Goal: Task Accomplishment & Management: Manage account settings

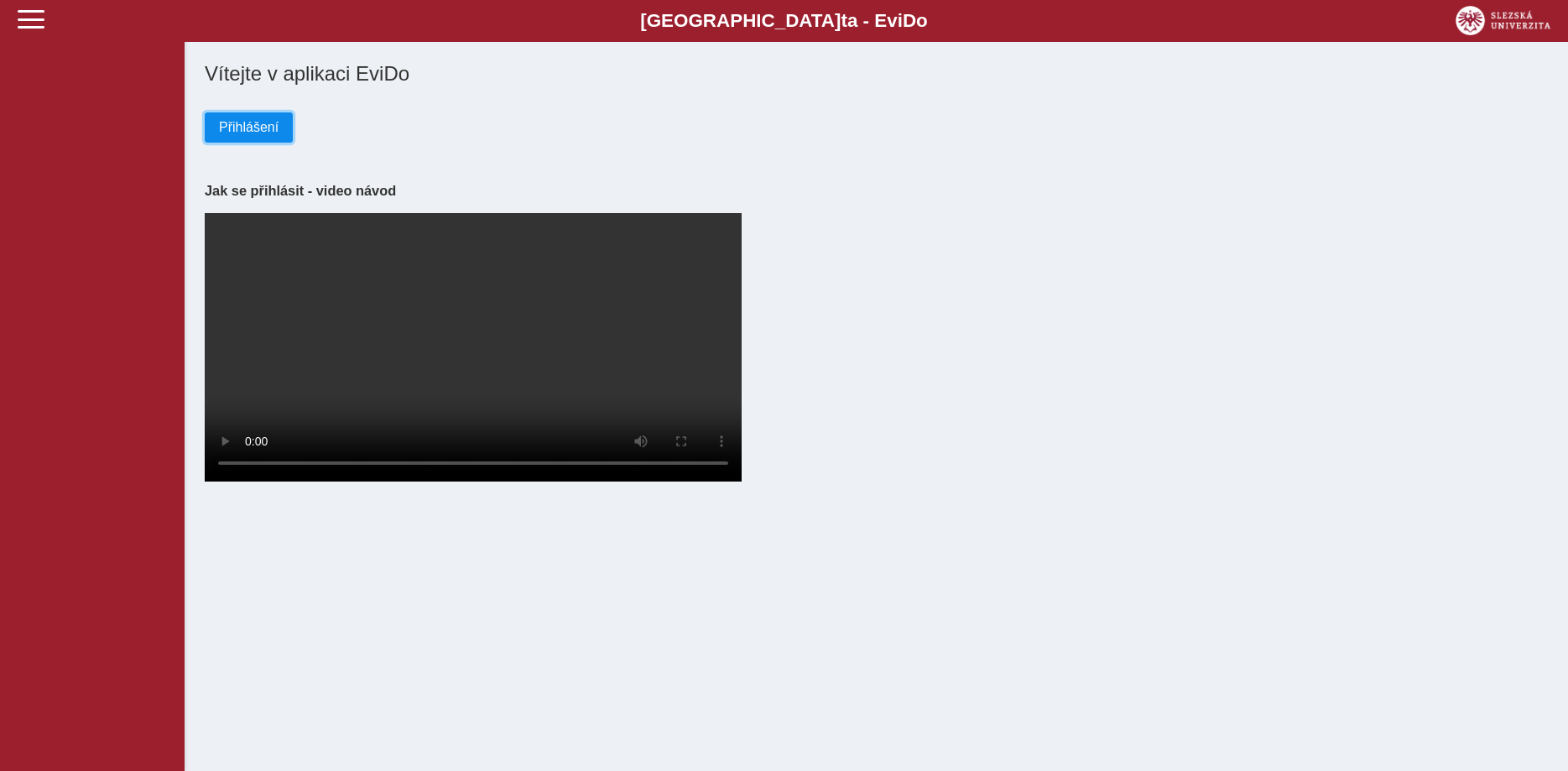
click at [278, 123] on button "Přihlášení" at bounding box center [249, 127] width 89 height 30
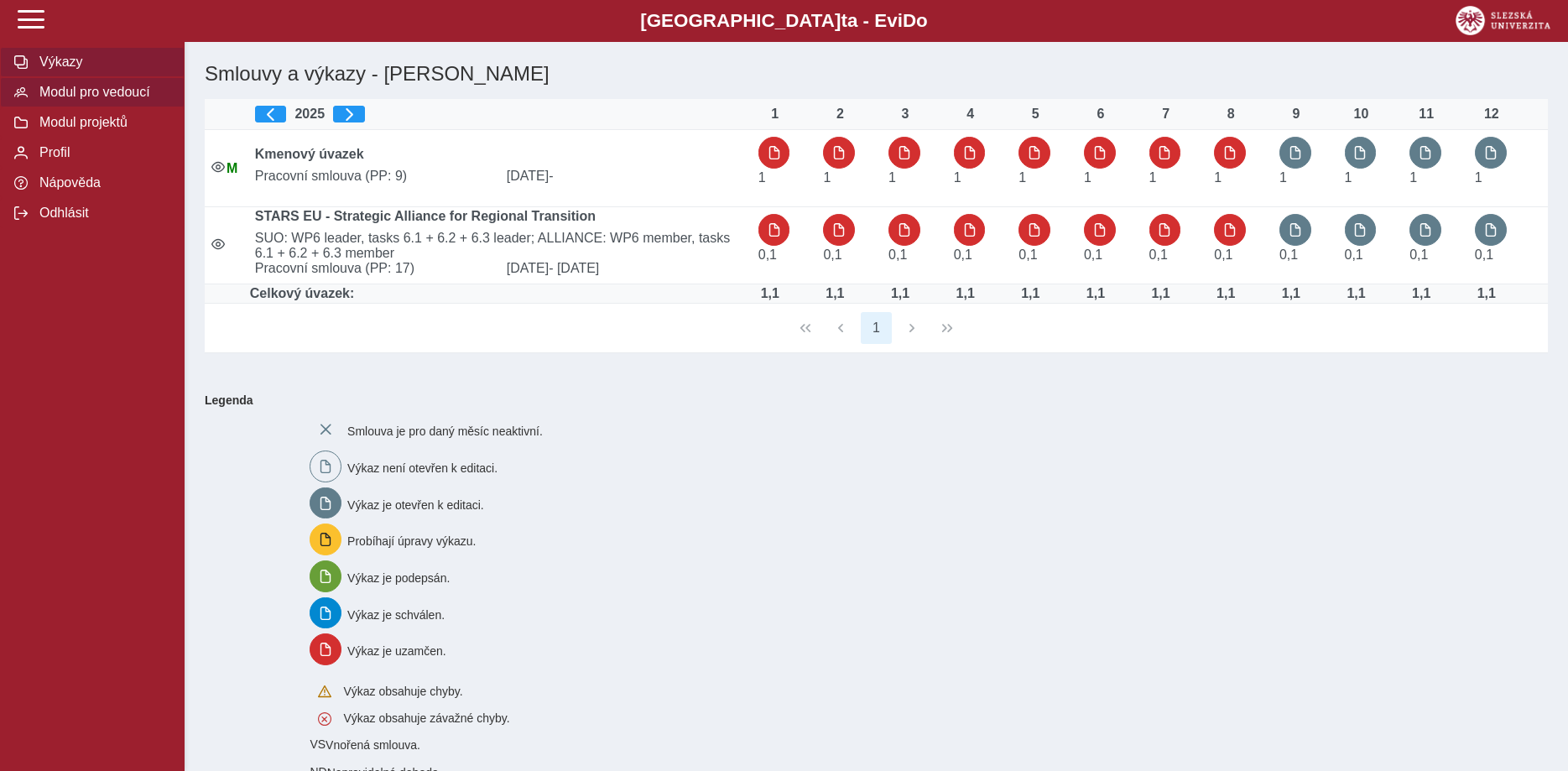
click at [86, 100] on span "Modul pro vedoucí" at bounding box center [102, 91] width 136 height 15
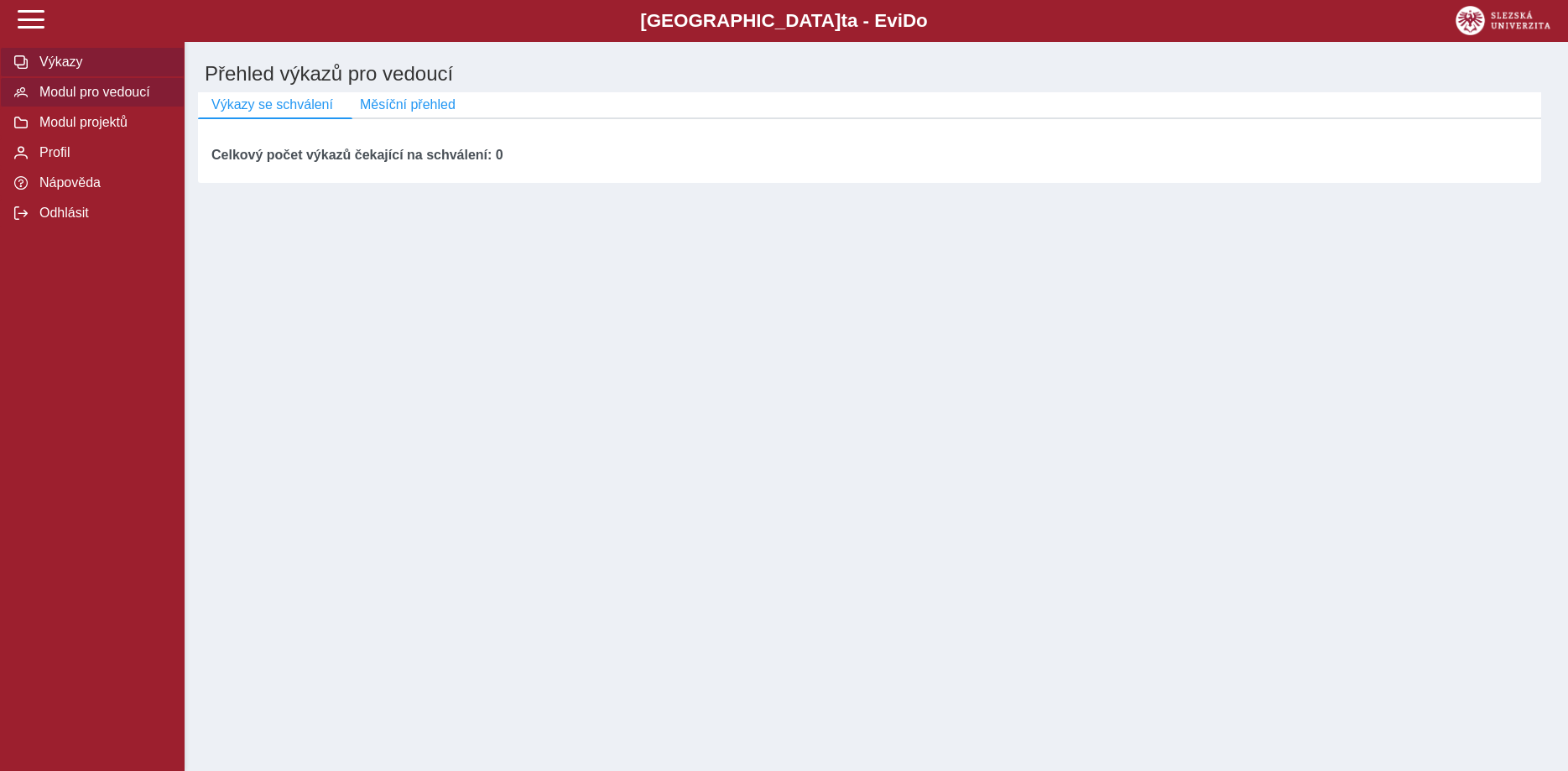
click at [89, 70] on span "Výkazy" at bounding box center [102, 61] width 136 height 15
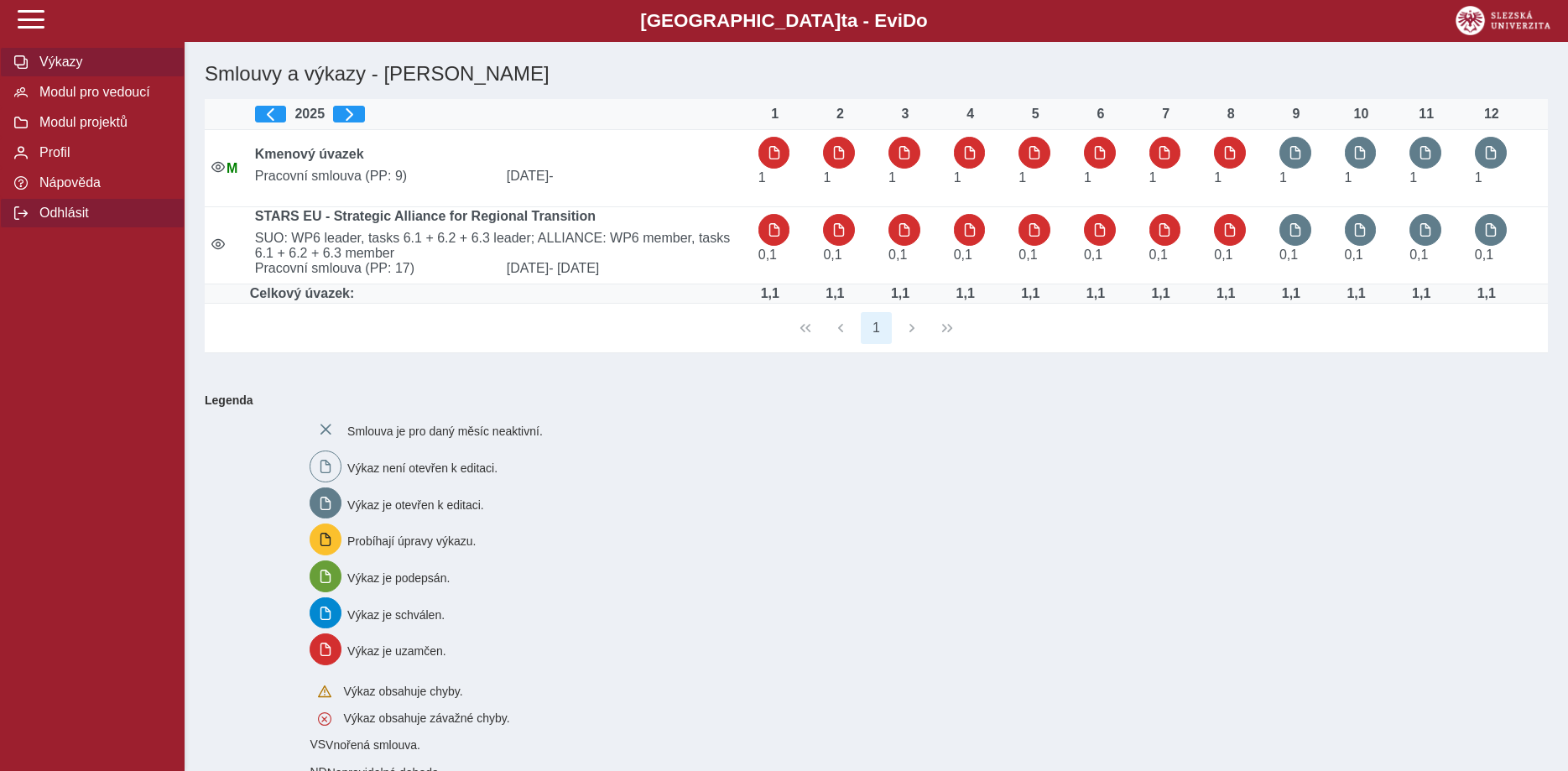
click at [93, 220] on span "Odhlásit" at bounding box center [102, 212] width 136 height 15
